Goal: Information Seeking & Learning: Learn about a topic

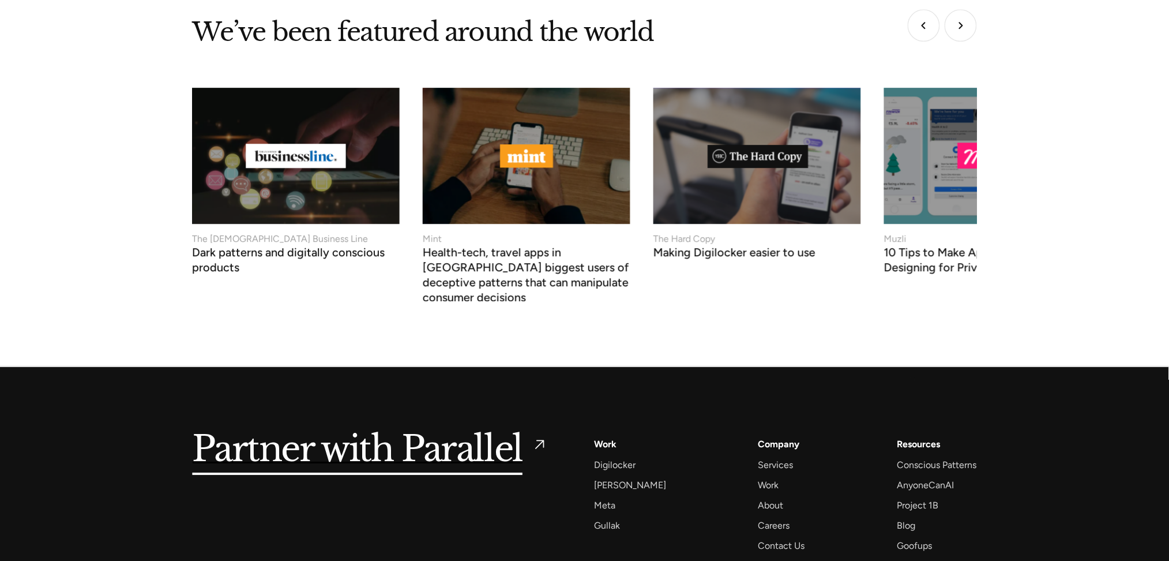
scroll to position [4560, 0]
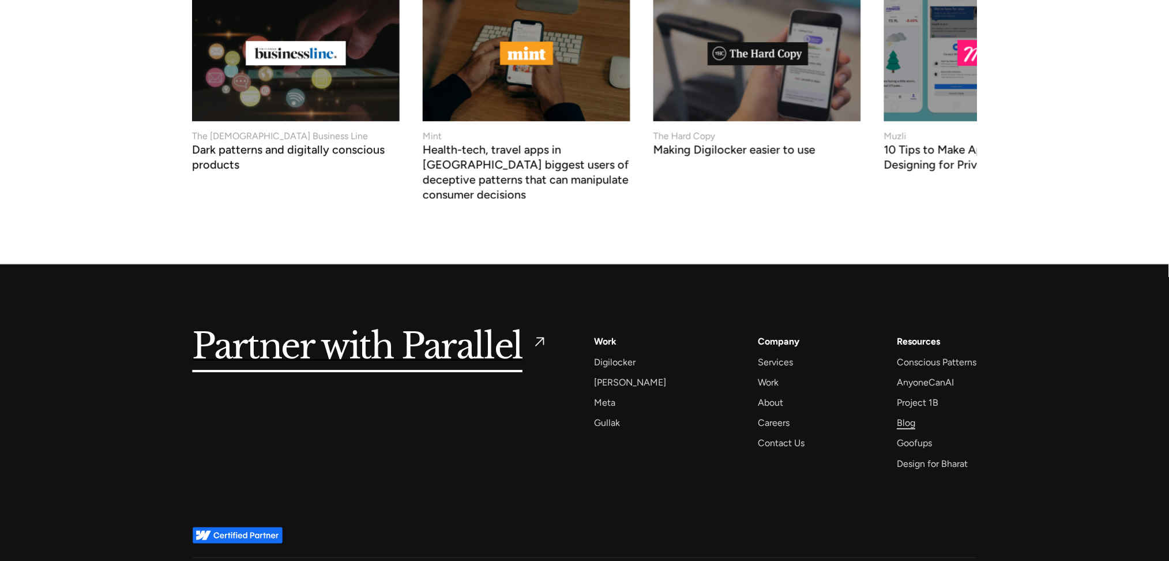
click at [905, 415] on div "Blog" at bounding box center [906, 423] width 18 height 16
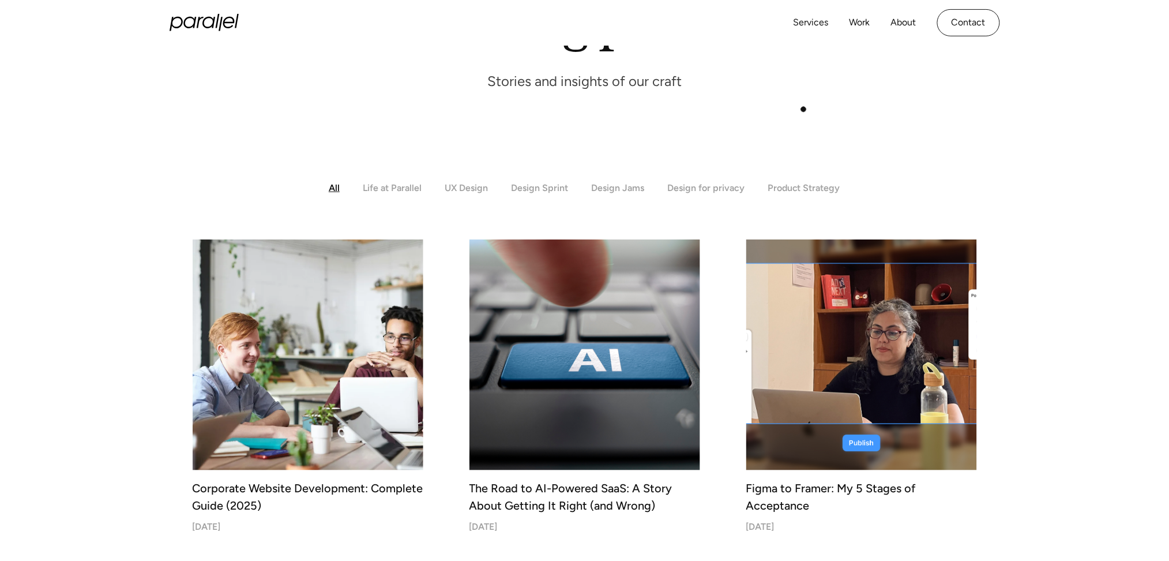
scroll to position [185, 0]
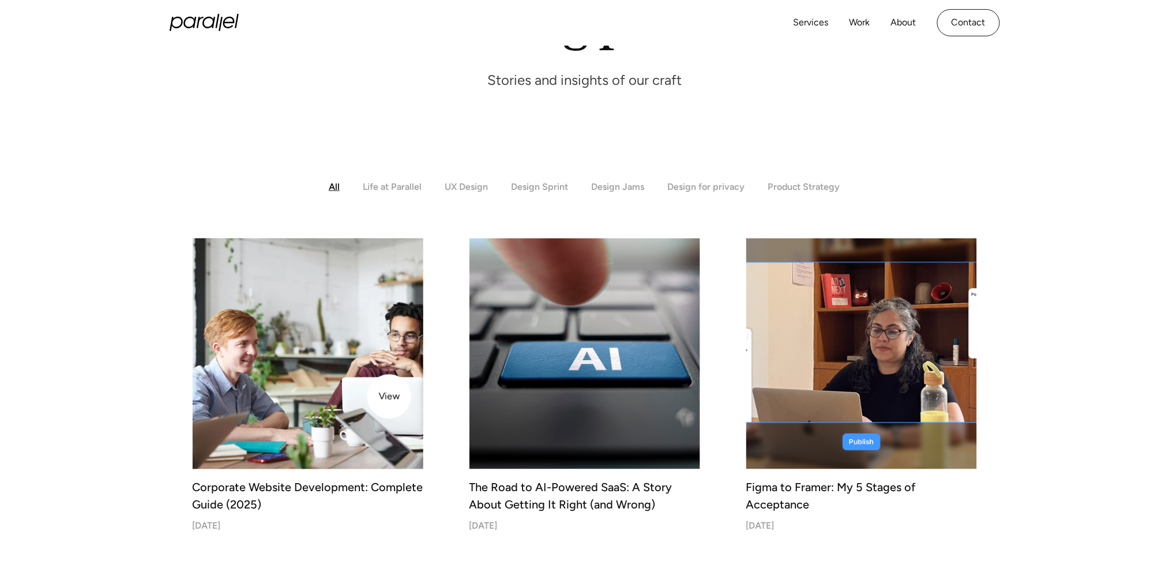
click at [389, 396] on img at bounding box center [308, 353] width 242 height 242
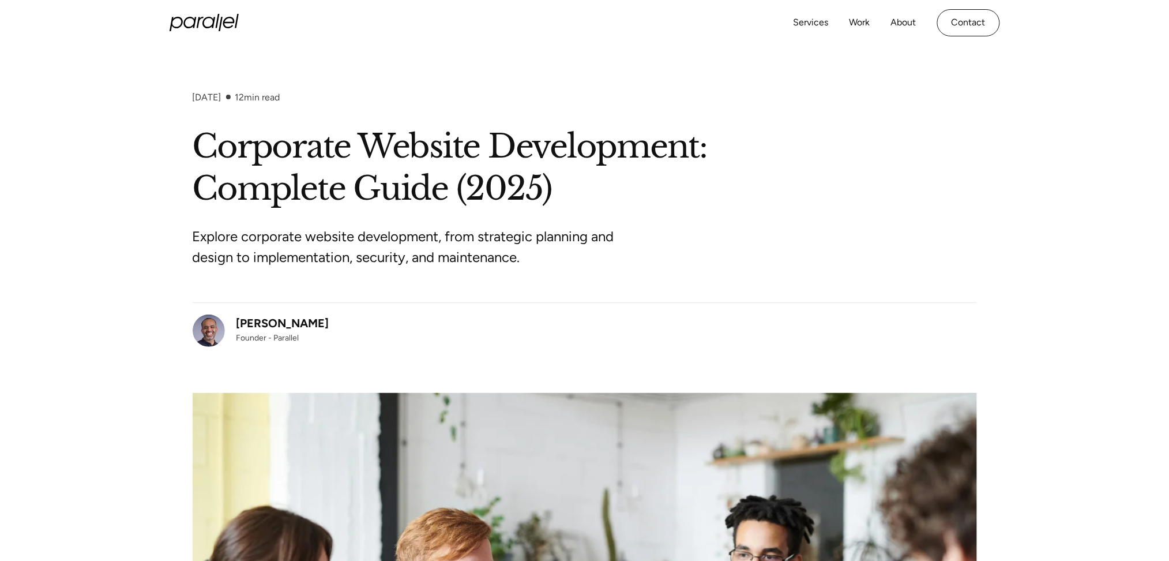
drag, startPoint x: 321, startPoint y: 324, endPoint x: 238, endPoint y: 322, distance: 83.7
click at [238, 322] on div "Robin Dhanwani Founder - Parallel" at bounding box center [585, 324] width 784 height 44
copy div "Robin Dhanwani"
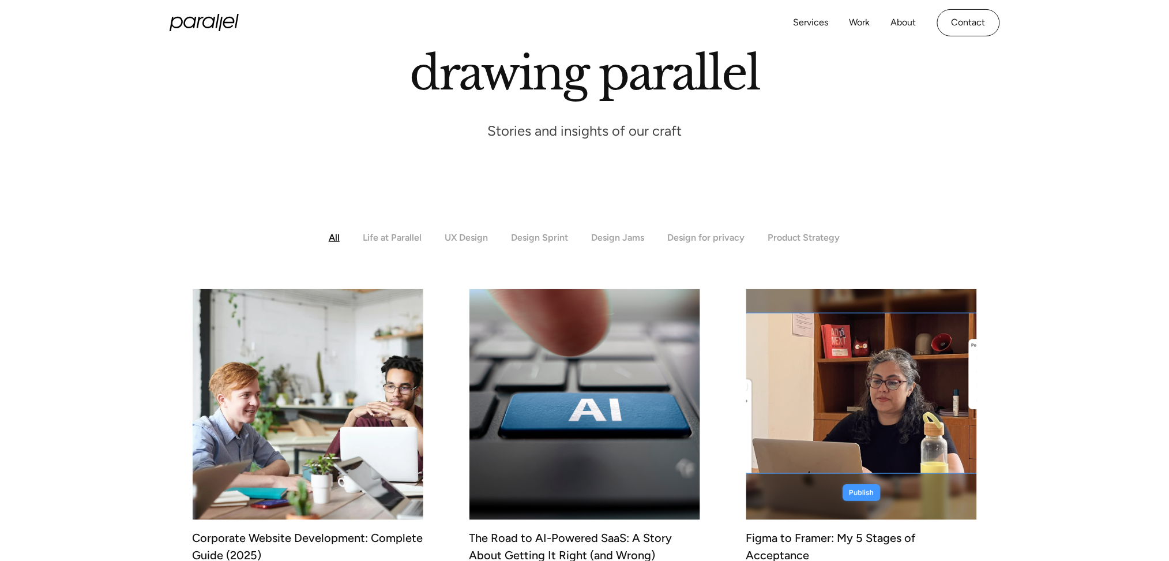
scroll to position [134, 0]
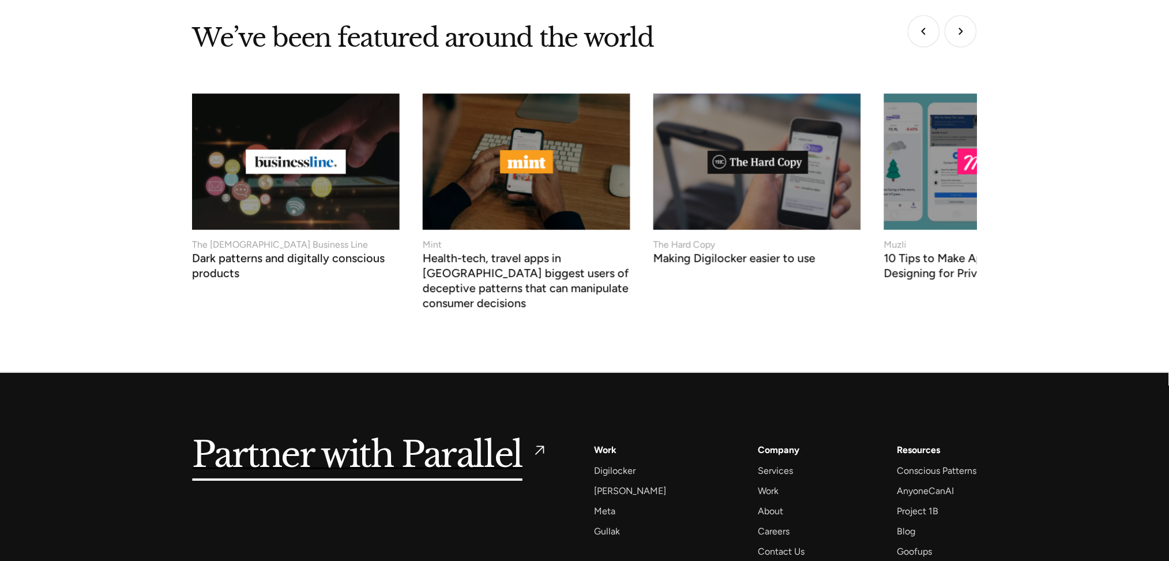
scroll to position [4560, 0]
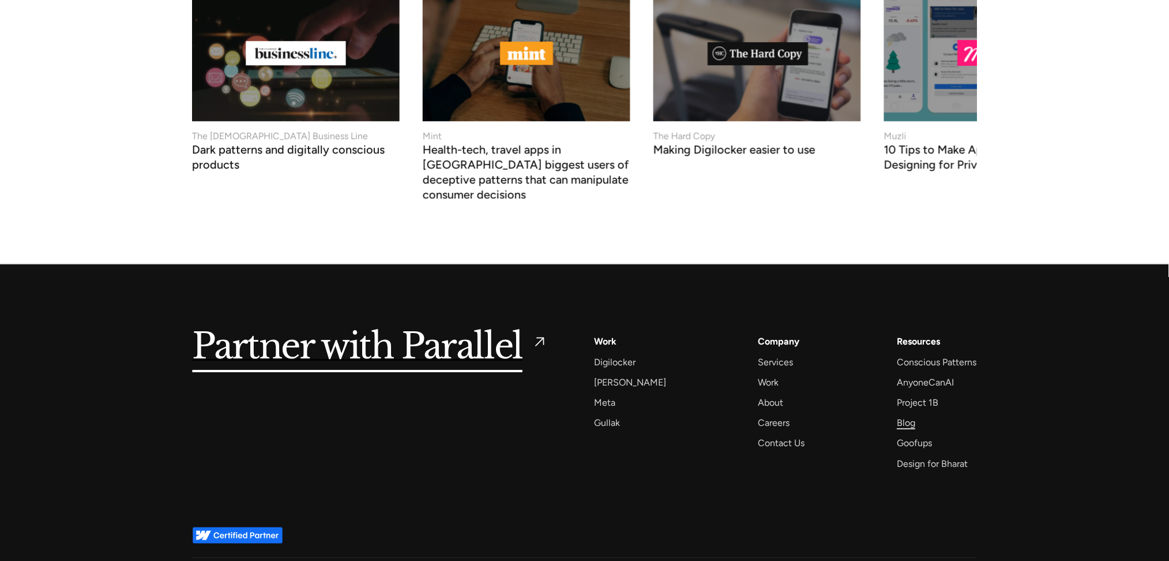
click at [906, 415] on div "Blog" at bounding box center [906, 423] width 18 height 16
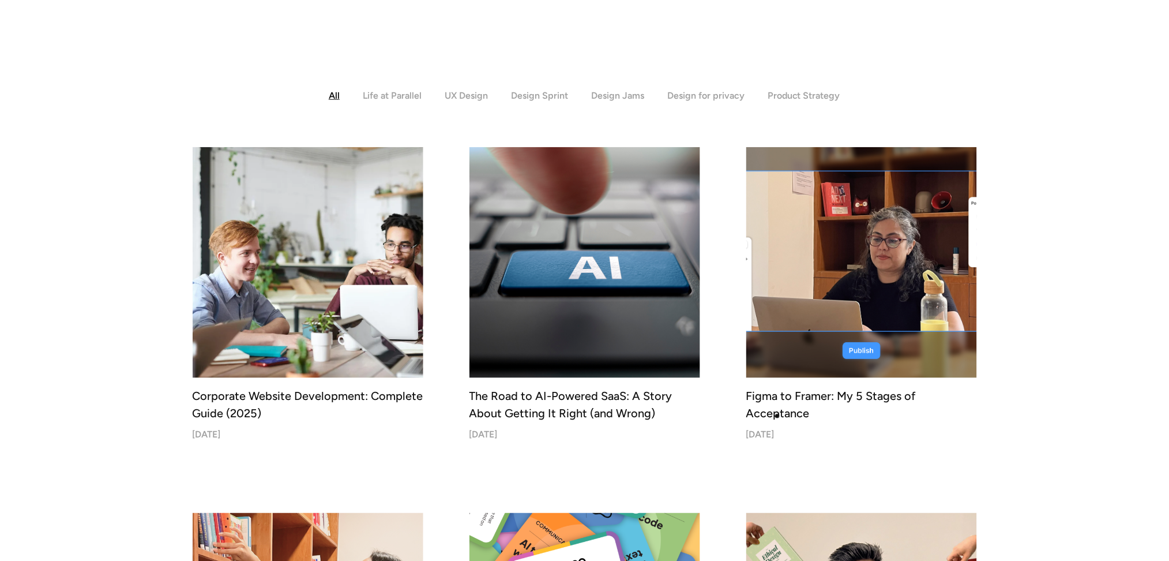
scroll to position [277, 0]
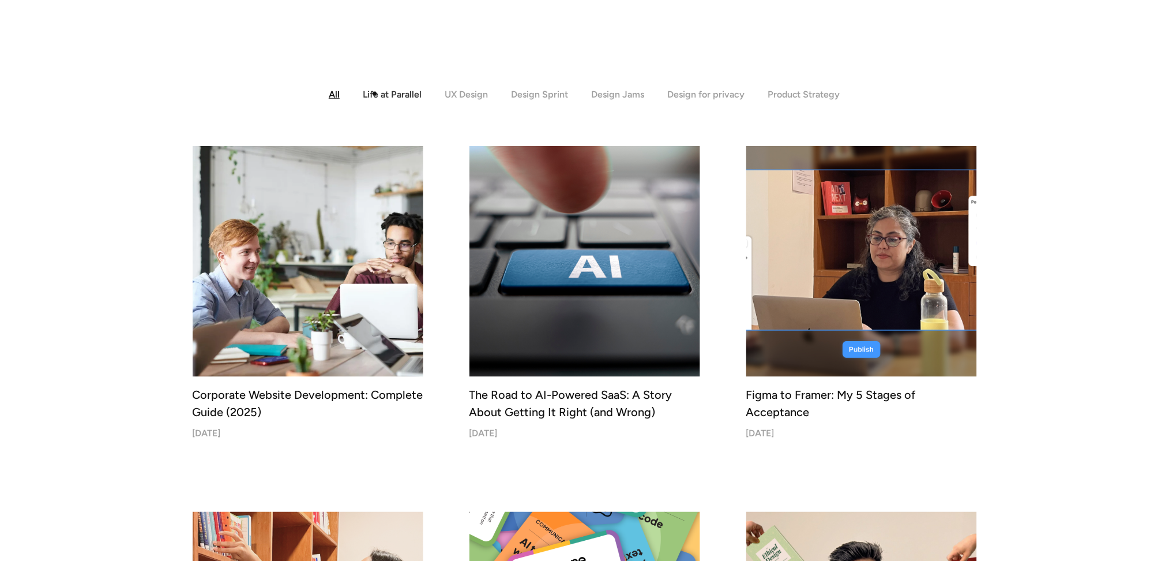
click at [384, 92] on div "Life at Parallel" at bounding box center [392, 94] width 59 height 11
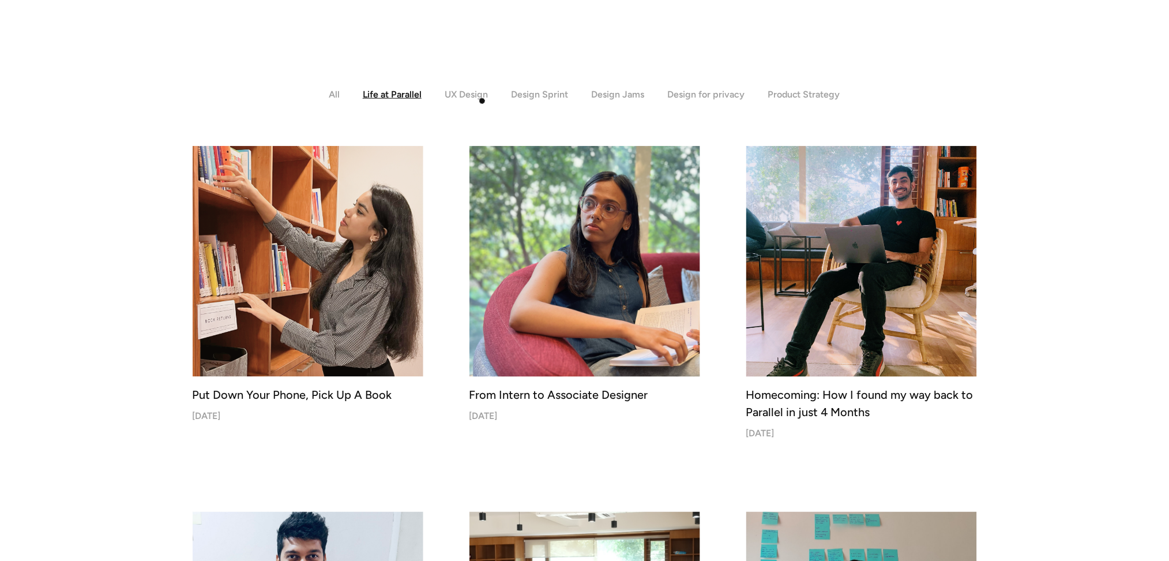
click at [475, 93] on div "UX Design" at bounding box center [466, 94] width 43 height 11
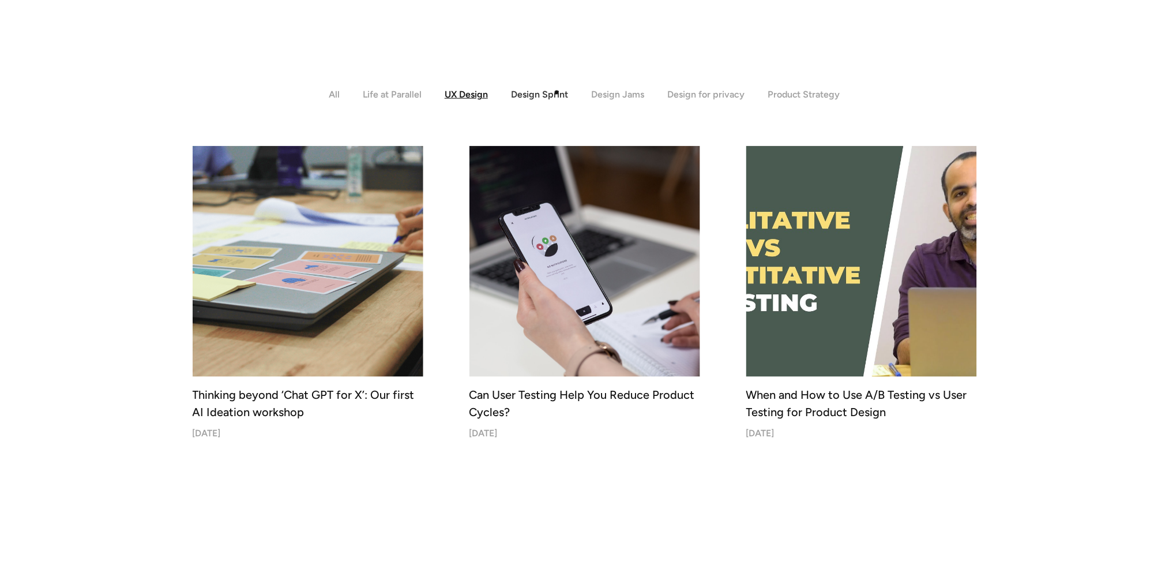
click at [558, 92] on div "Design Sprint" at bounding box center [539, 94] width 57 height 11
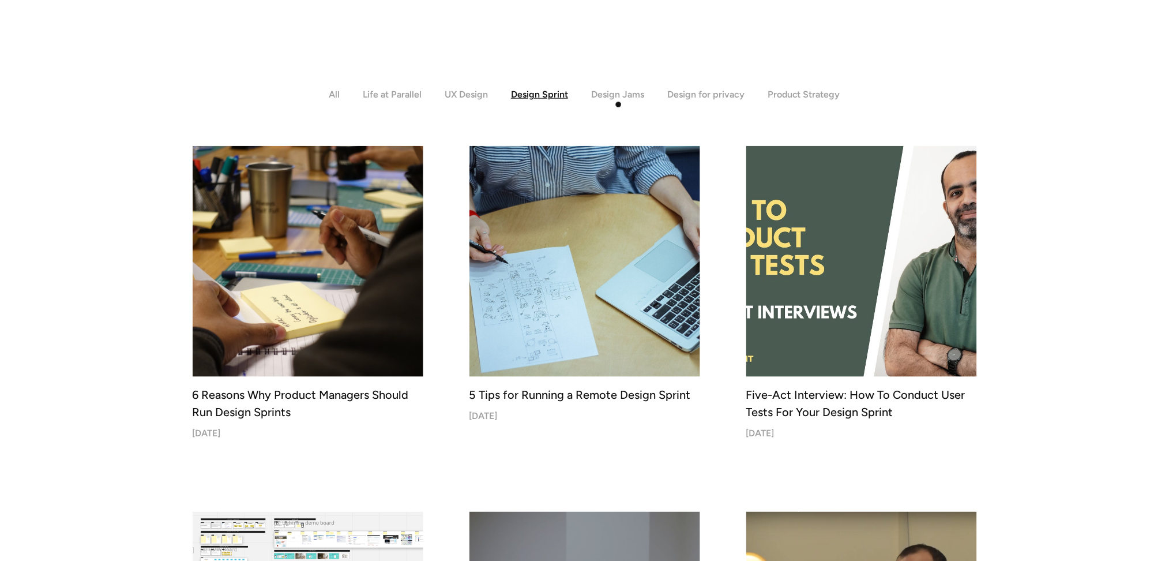
click at [611, 97] on div "Design Jams" at bounding box center [617, 94] width 53 height 11
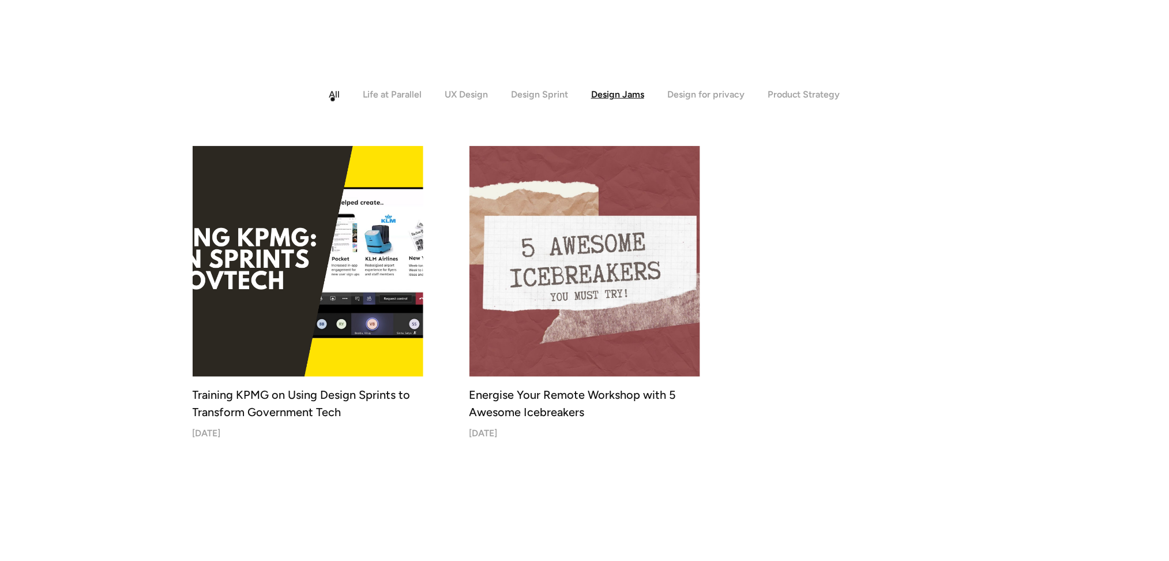
click at [337, 99] on div "All" at bounding box center [334, 94] width 11 height 11
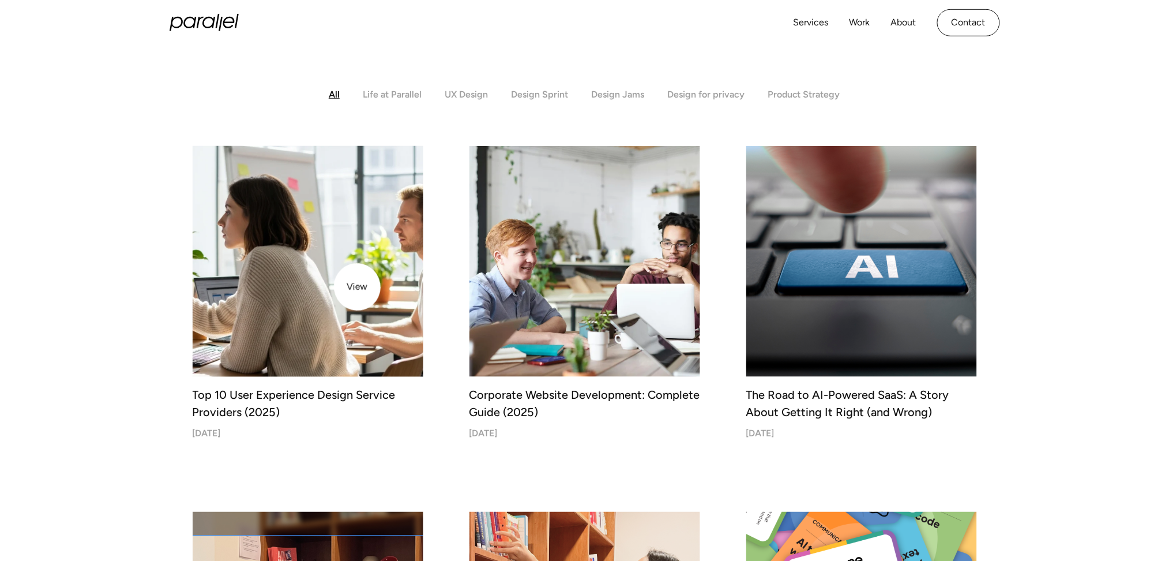
click at [356, 284] on img at bounding box center [308, 261] width 242 height 242
click at [292, 267] on img at bounding box center [308, 261] width 242 height 242
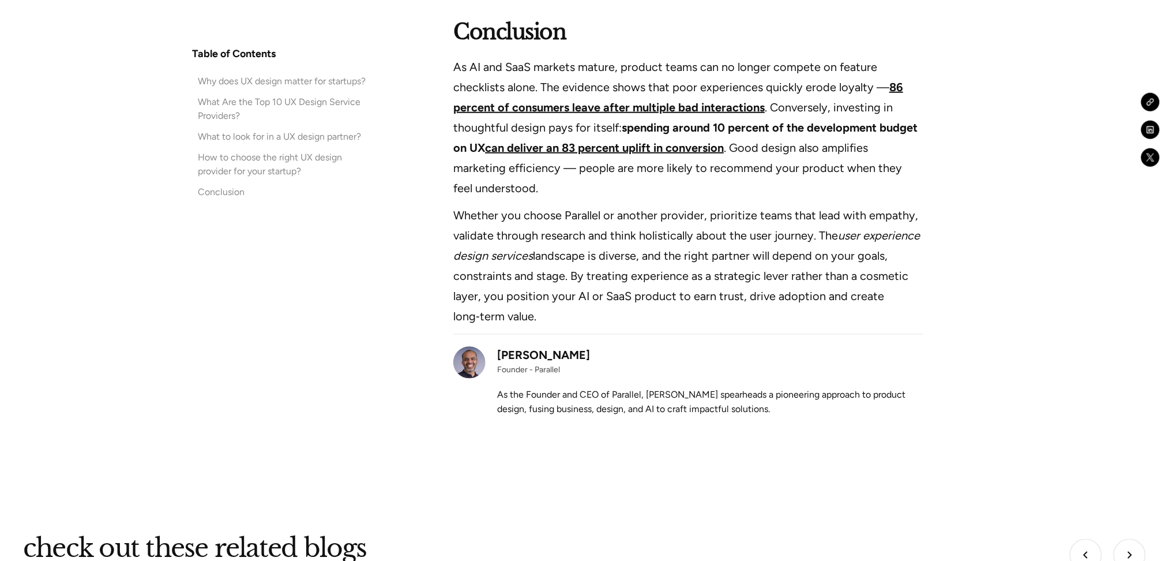
scroll to position [8382, 0]
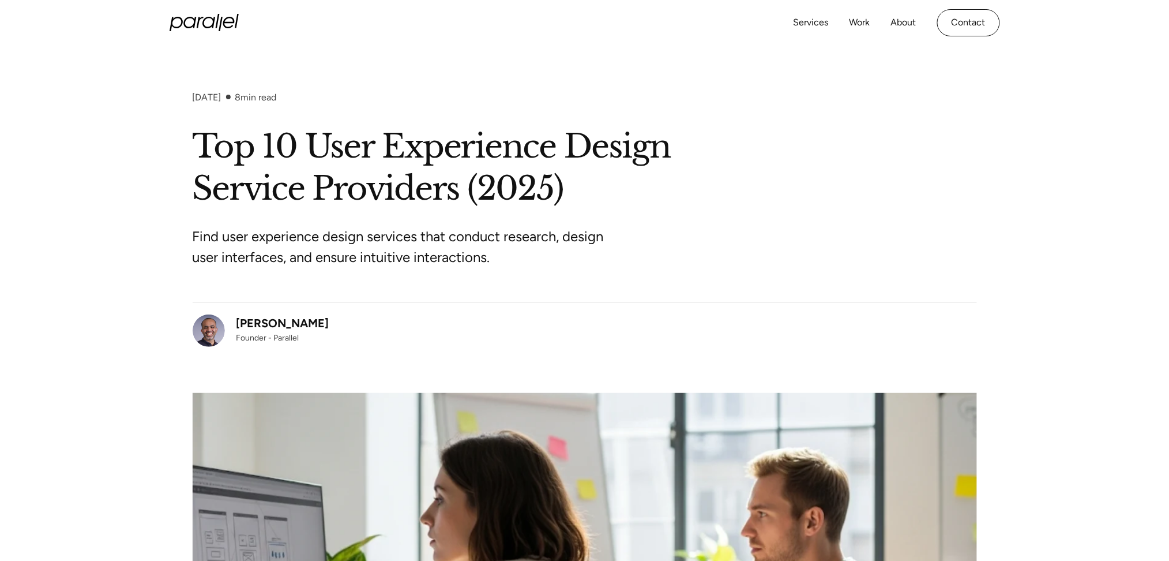
drag, startPoint x: 328, startPoint y: 324, endPoint x: 237, endPoint y: 324, distance: 91.1
click at [237, 324] on div "Robin Dhanwani Founder - Parallel" at bounding box center [585, 324] width 784 height 44
copy div "[PERSON_NAME]"
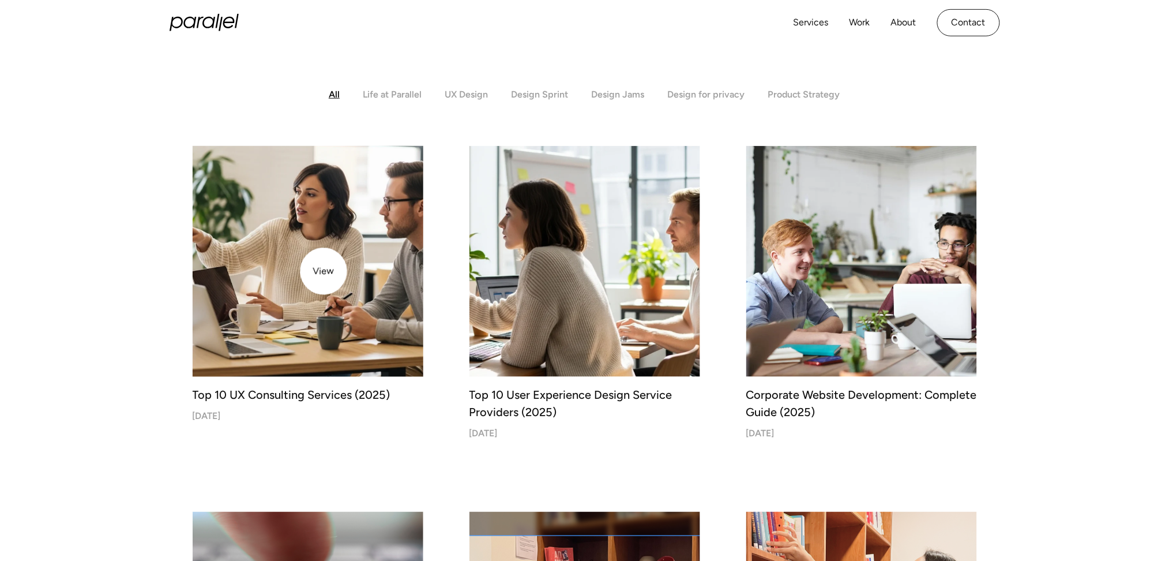
click at [323, 271] on img at bounding box center [308, 261] width 242 height 242
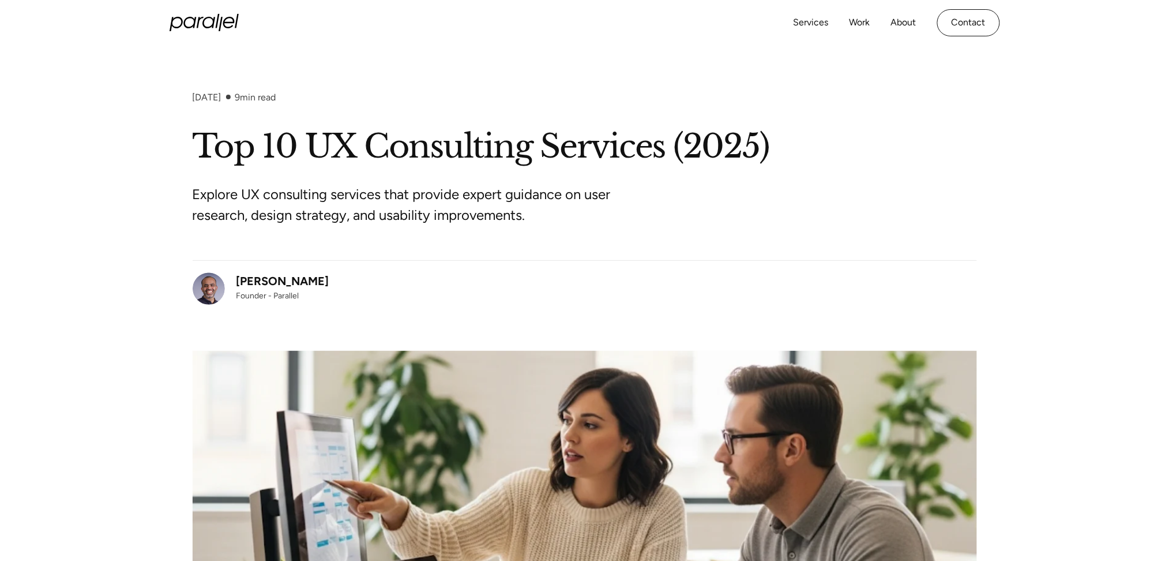
click at [195, 97] on div "[DATE]" at bounding box center [207, 97] width 29 height 11
drag, startPoint x: 192, startPoint y: 97, endPoint x: 324, endPoint y: 95, distance: 132.1
click at [324, 95] on div "[DATE] 9 min read" at bounding box center [585, 109] width 784 height 34
click at [335, 96] on div "[DATE] 9 min read" at bounding box center [585, 109] width 784 height 34
click at [221, 114] on div "[DATE] 9 min read" at bounding box center [585, 109] width 784 height 34
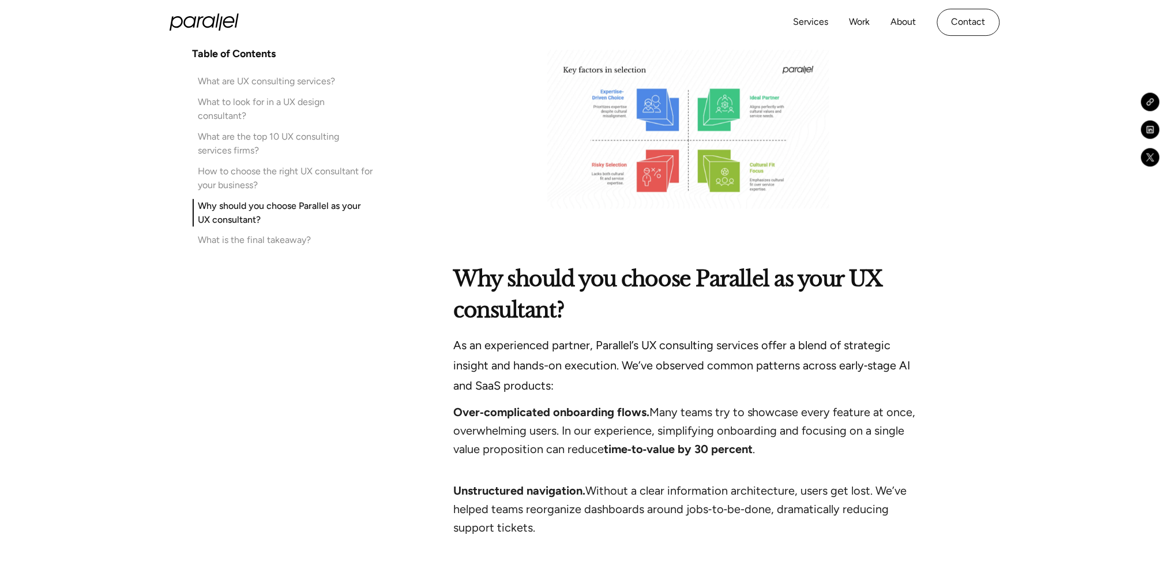
scroll to position [8536, 0]
